Goal: Task Accomplishment & Management: Use online tool/utility

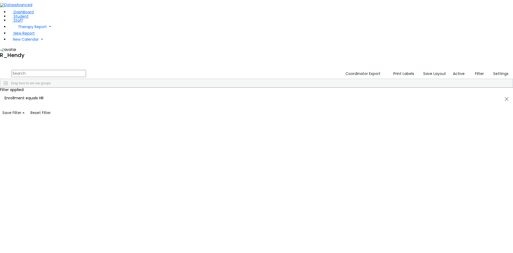
scroll to position [189, 0]
click at [456, 228] on input "checkbox" at bounding box center [458, 230] width 4 height 4
click at [456, 202] on input "checkbox" at bounding box center [458, 204] width 4 height 4
click at [508, 122] on span "Filters" at bounding box center [510, 126] width 4 height 9
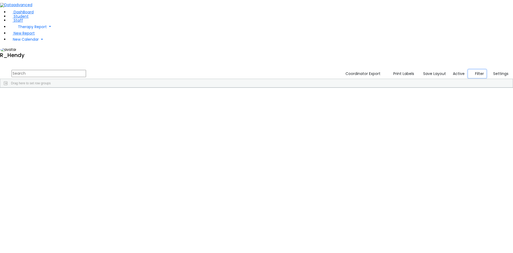
click at [473, 69] on button "Filter" at bounding box center [477, 73] width 18 height 8
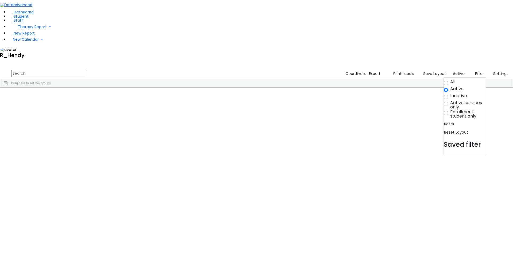
click at [54, 90] on span "Last Name" at bounding box center [46, 92] width 16 height 4
click at [86, 70] on input "text" at bounding box center [48, 73] width 75 height 7
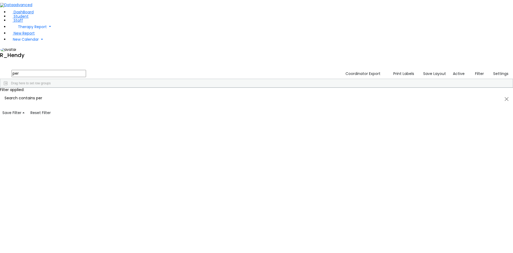
type input "per"
click at [102, 156] on div "[PERSON_NAME]" at bounding box center [85, 159] width 34 height 7
click at [412, 69] on button "Print Labels" at bounding box center [402, 73] width 30 height 8
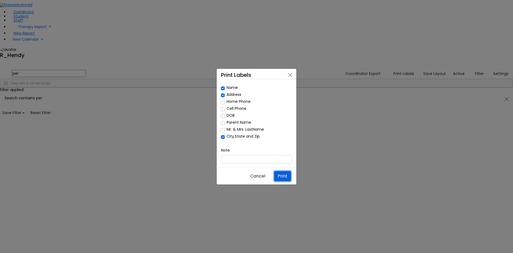
click at [287, 171] on button "Print" at bounding box center [282, 176] width 17 height 10
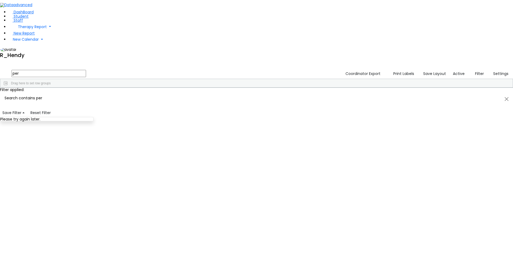
click at [93, 117] on div "Please try again later." at bounding box center [46, 119] width 93 height 4
